Goal: Navigation & Orientation: Find specific page/section

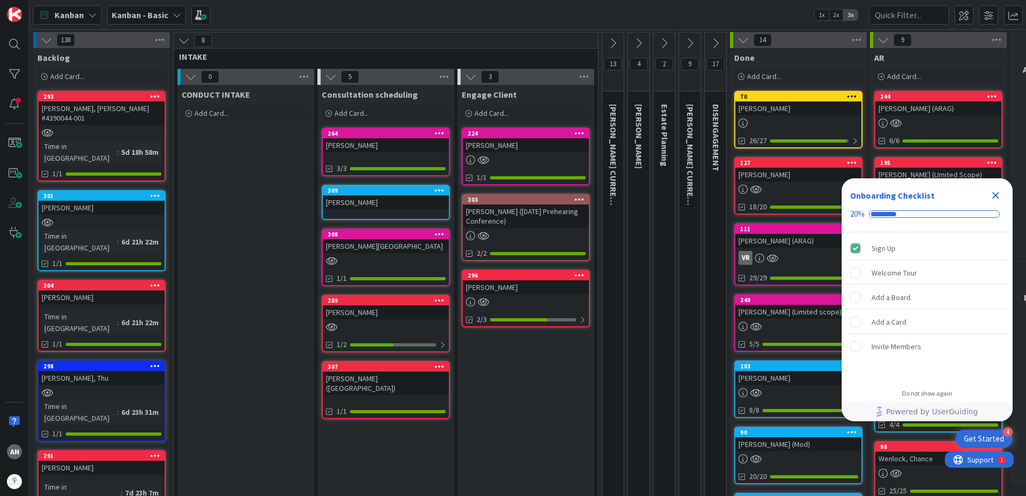
click at [523, 158] on div at bounding box center [526, 159] width 126 height 9
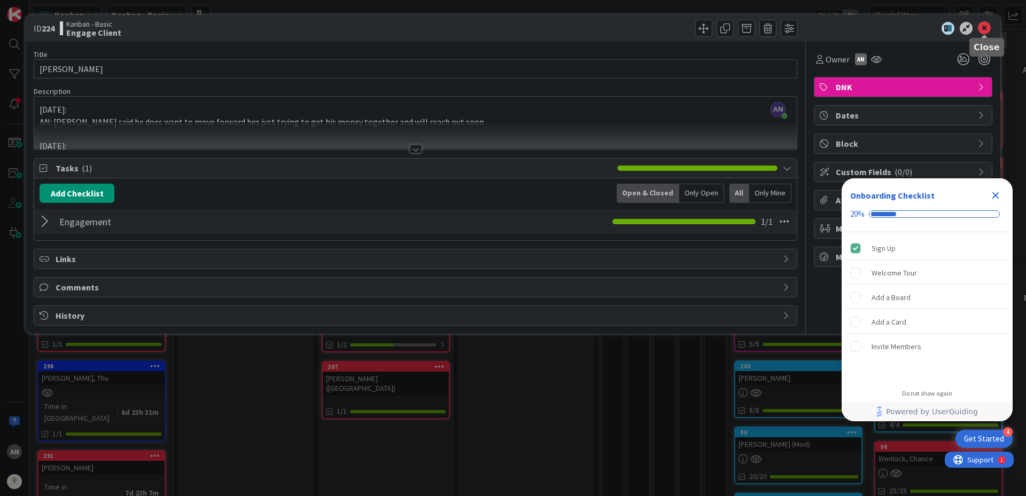
click at [987, 30] on icon at bounding box center [984, 28] width 13 height 13
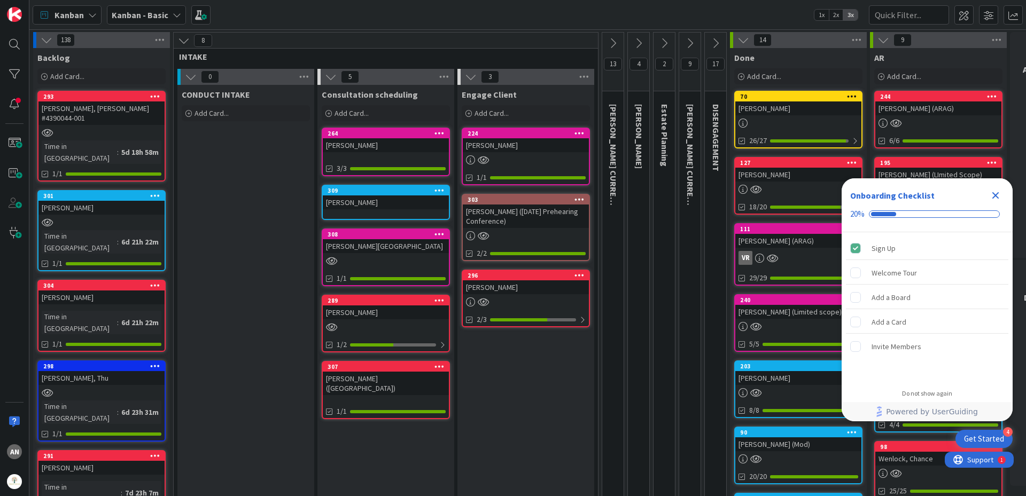
click at [557, 205] on div "[PERSON_NAME] ([DATE] Prehearing Conference)" at bounding box center [526, 217] width 126 height 24
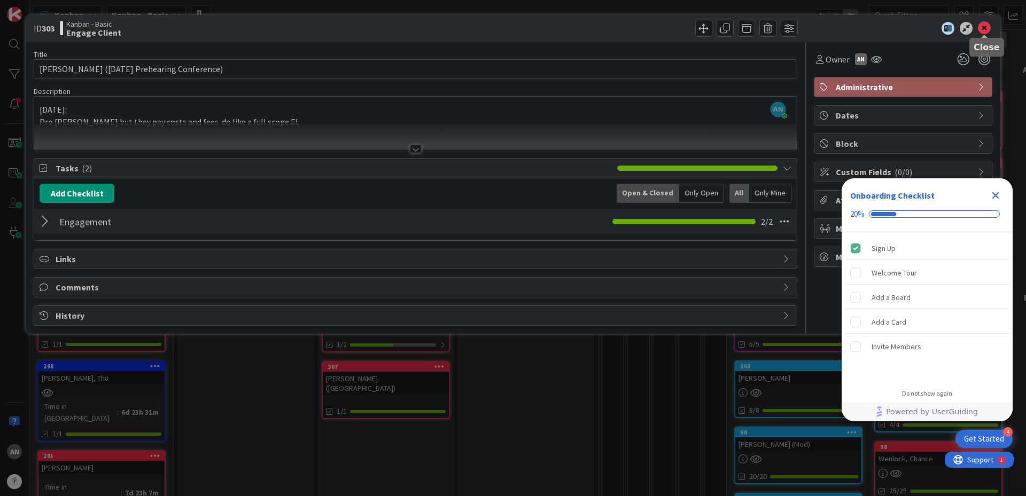
click at [983, 30] on icon at bounding box center [984, 28] width 13 height 13
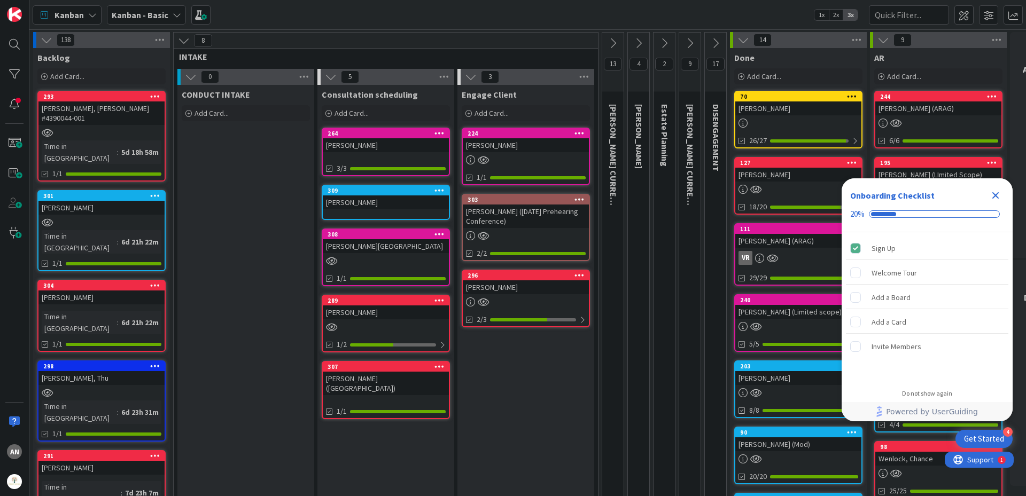
click at [514, 289] on div "[PERSON_NAME]" at bounding box center [526, 288] width 126 height 14
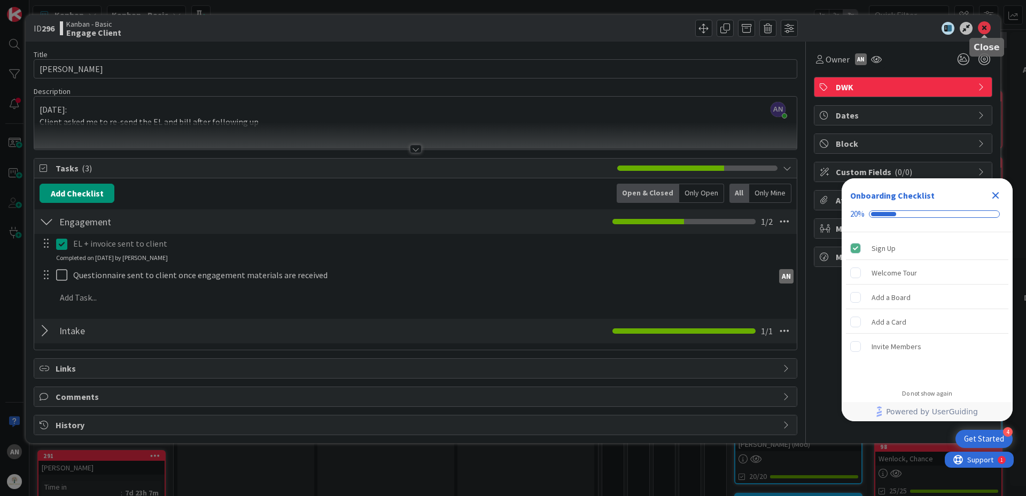
click at [982, 34] on icon at bounding box center [984, 28] width 13 height 13
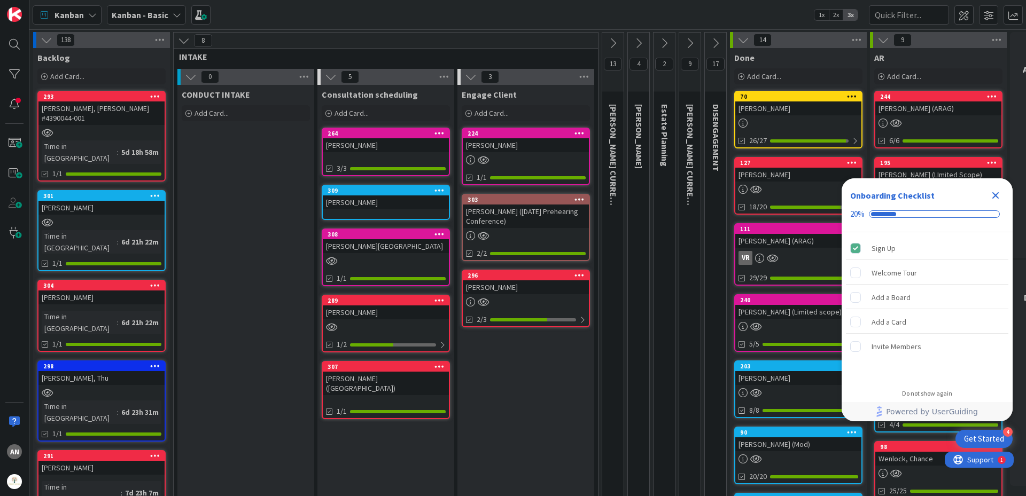
click at [399, 315] on div "[PERSON_NAME]" at bounding box center [386, 313] width 126 height 14
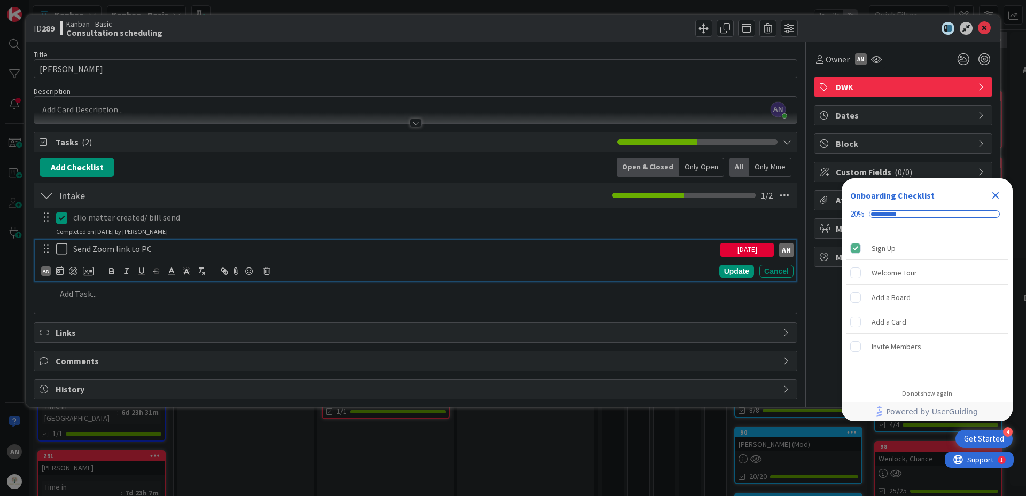
click at [57, 252] on icon at bounding box center [61, 249] width 11 height 13
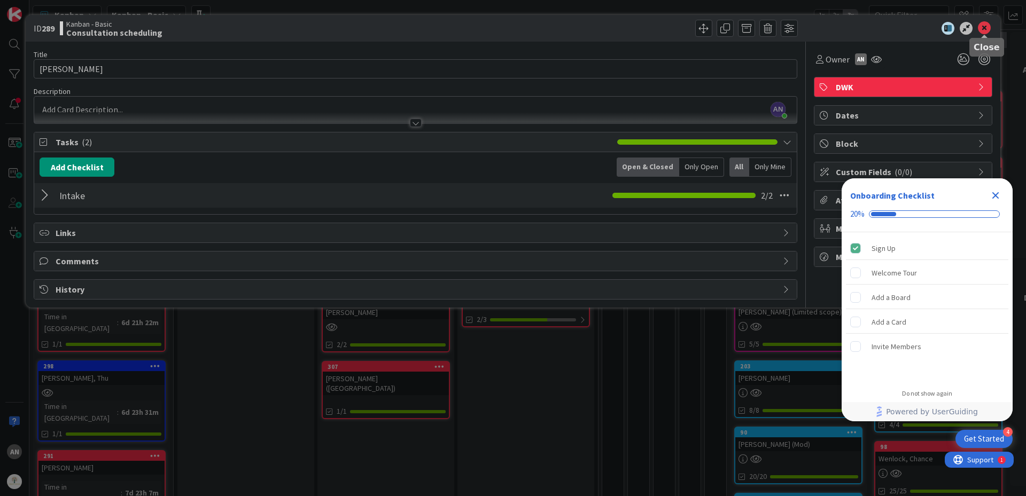
click at [985, 29] on icon at bounding box center [984, 28] width 13 height 13
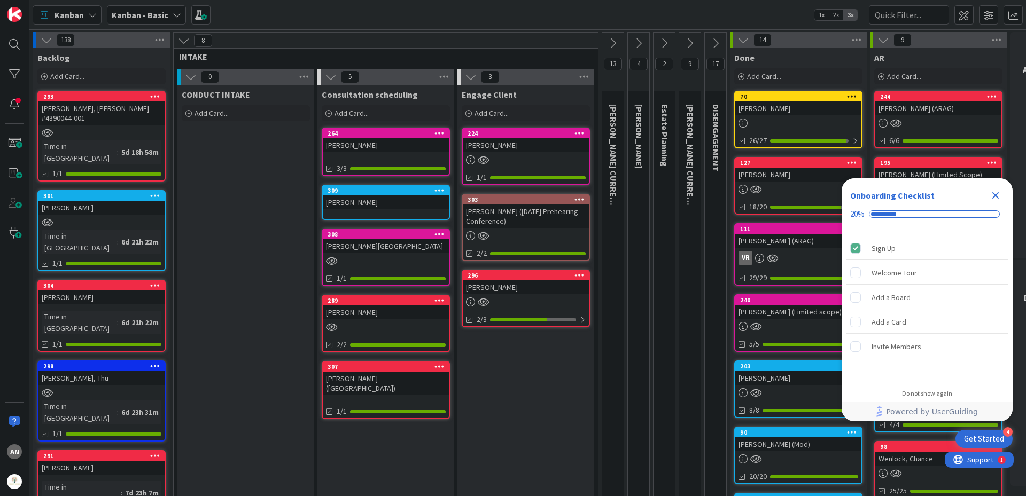
click at [400, 249] on div "[PERSON_NAME][GEOGRAPHIC_DATA]" at bounding box center [386, 246] width 126 height 14
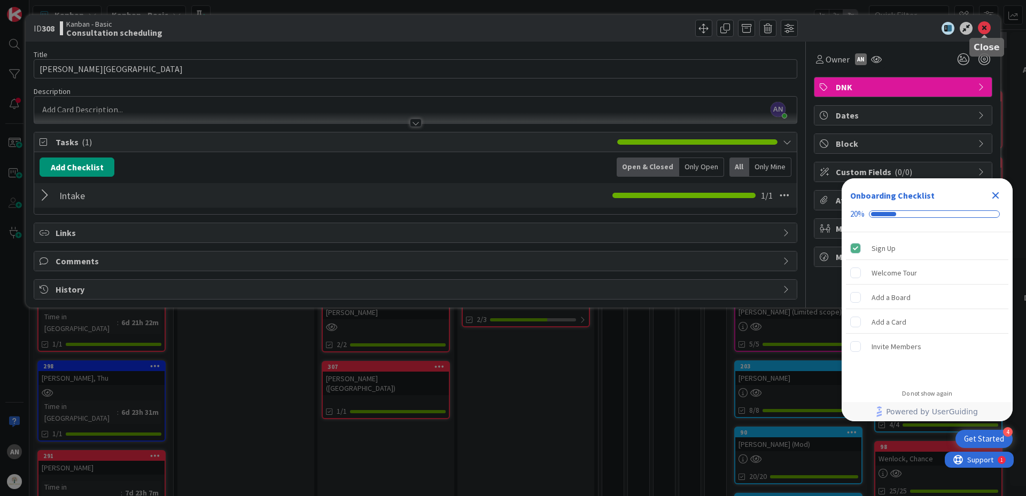
click at [987, 29] on icon at bounding box center [984, 28] width 13 height 13
